Goal: Check status: Check status

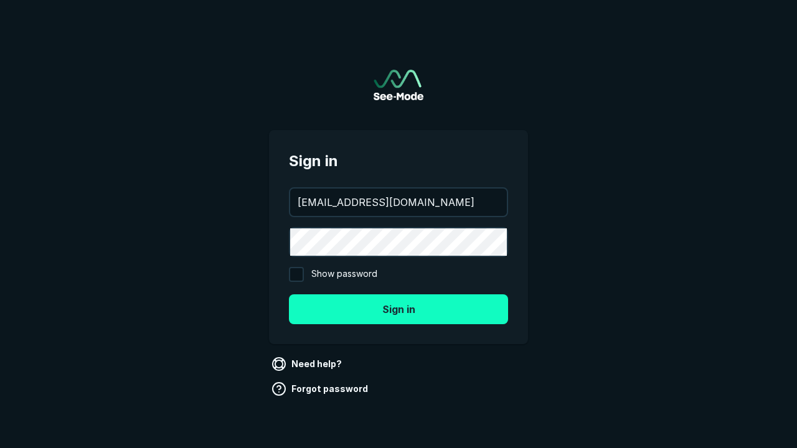
click at [399, 309] on button "Sign in" at bounding box center [398, 310] width 219 height 30
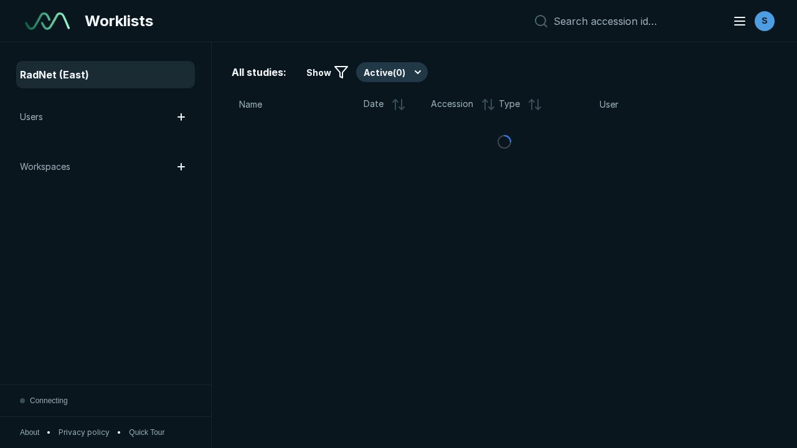
scroll to position [3401, 5187]
